Goal: Check status: Check status

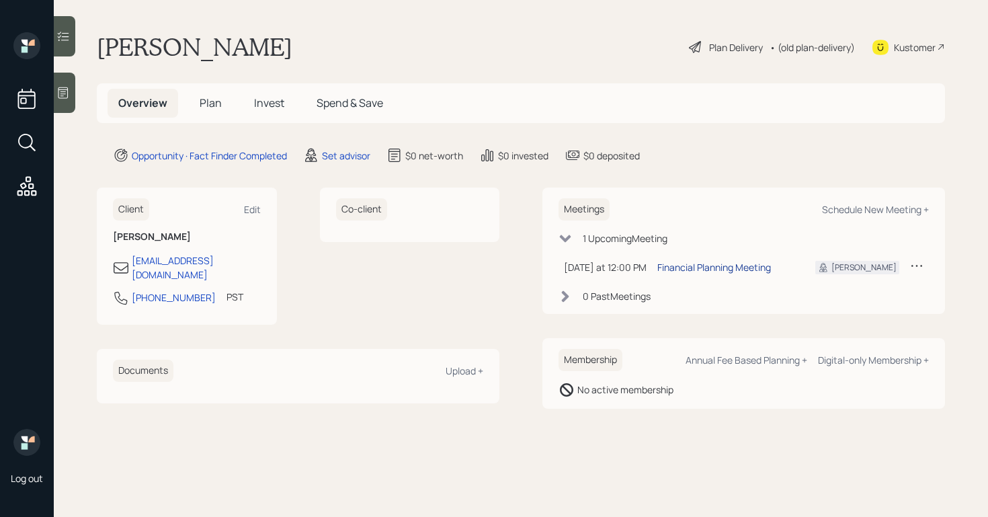
click at [746, 265] on div "Financial Planning Meeting" at bounding box center [714, 267] width 114 height 14
click at [584, 236] on div "1 Upcoming Meeting" at bounding box center [625, 238] width 85 height 14
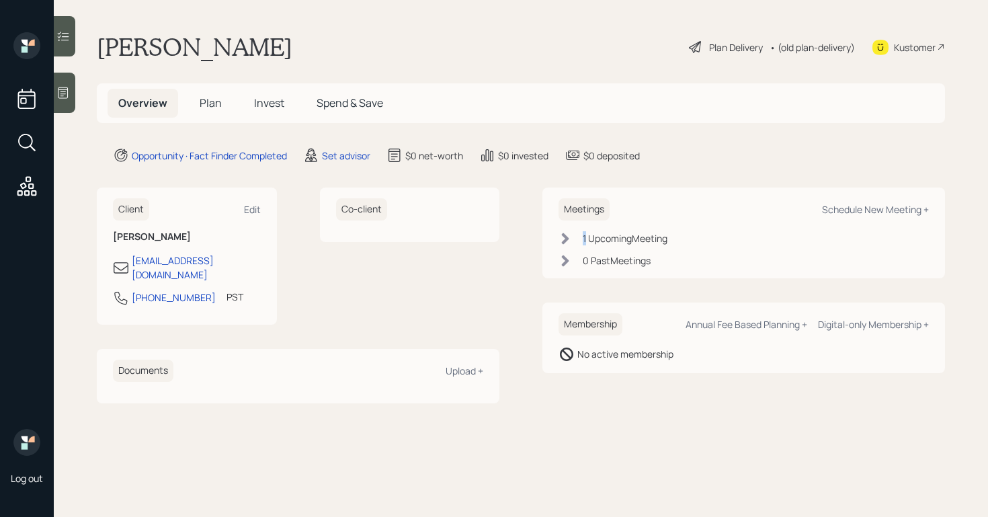
click at [584, 236] on div "1 Upcoming Meeting" at bounding box center [625, 238] width 85 height 14
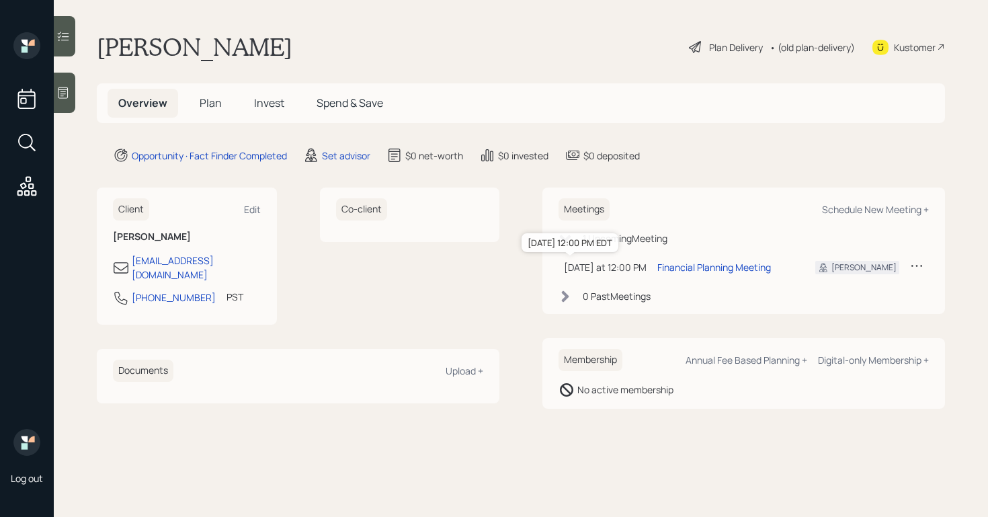
click at [635, 267] on div "[DATE] at 12:00 PM" at bounding box center [605, 267] width 83 height 14
click at [918, 271] on icon at bounding box center [916, 265] width 13 height 13
click at [858, 165] on main "[PERSON_NAME] Plan Delivery • (old plan-delivery) Kustomer Overview Plan Invest…" at bounding box center [521, 258] width 934 height 517
click at [69, 99] on icon at bounding box center [62, 92] width 13 height 13
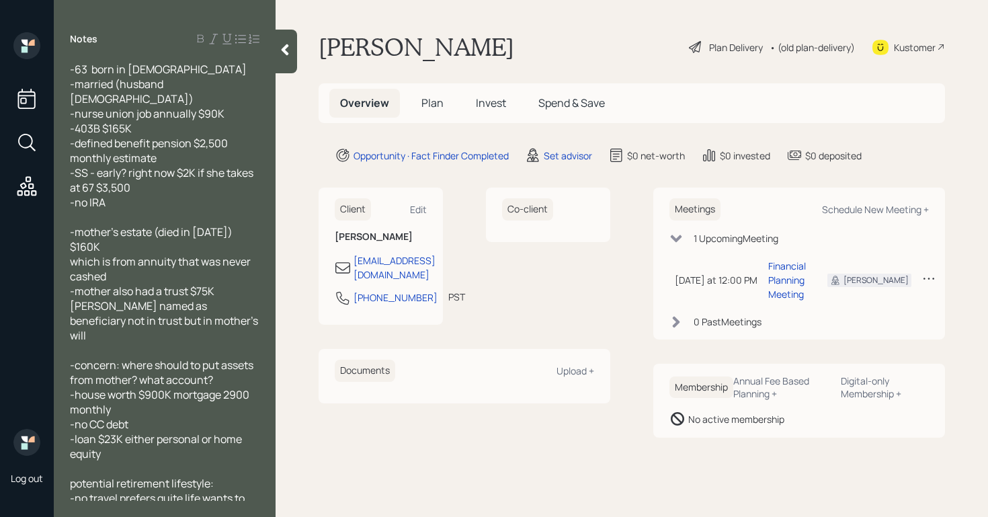
click at [524, 478] on main "[PERSON_NAME] Plan Delivery • (old plan-delivery) Kustomer Overview Plan Invest…" at bounding box center [631, 258] width 712 height 517
click at [277, 52] on div at bounding box center [286, 52] width 22 height 44
